Goal: Share content: Share content

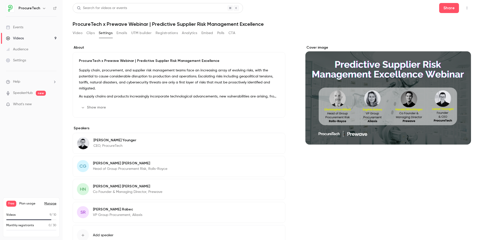
click at [23, 27] on div "Events" at bounding box center [14, 27] width 17 height 5
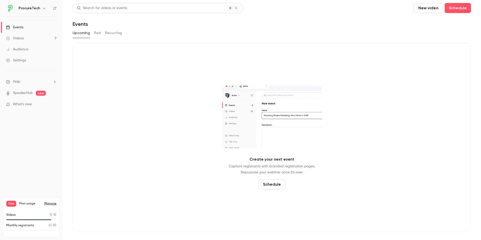
click at [97, 35] on button "Past" at bounding box center [97, 33] width 7 height 8
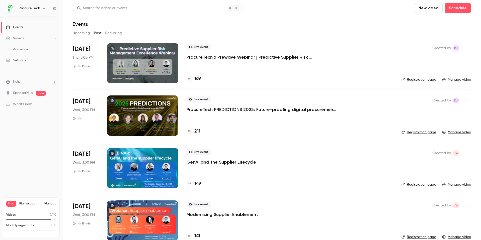
click at [262, 60] on div "Live event ProcureTech x Prewave Webinar | Predictive Supplier Risk Management …" at bounding box center [289, 63] width 207 height 40
click at [271, 56] on p "ProcureTech x Prewave Webinar | Predictive Supplier Risk Management Excellence" at bounding box center [261, 57] width 150 height 6
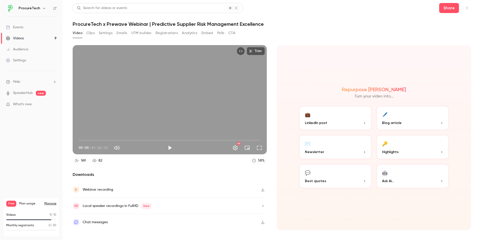
click at [167, 34] on button "Registrations" at bounding box center [167, 33] width 22 height 8
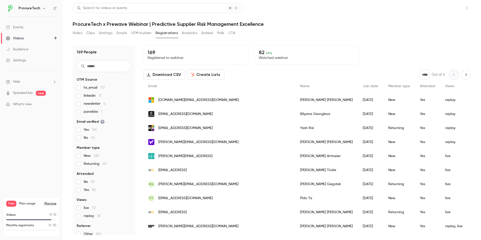
click at [368, 10] on button "Share" at bounding box center [449, 8] width 20 height 10
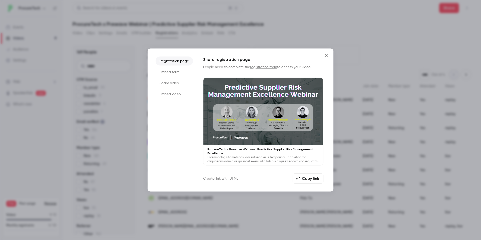
click at [301, 178] on button "Copy link" at bounding box center [307, 178] width 31 height 10
